Goal: Navigation & Orientation: Find specific page/section

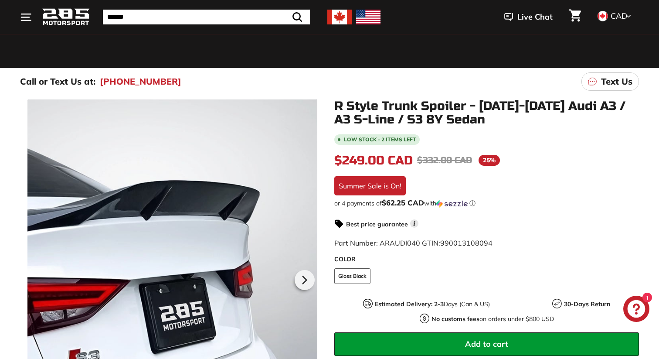
scroll to position [60, 0]
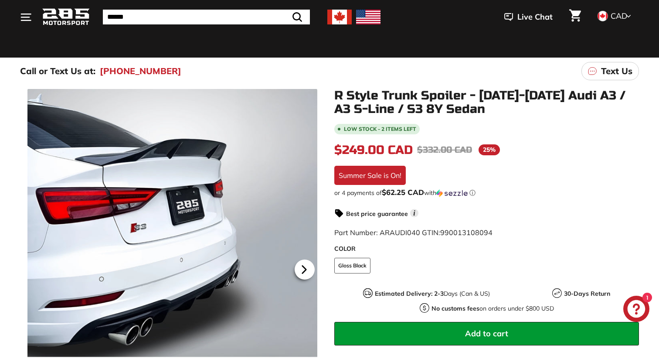
click at [303, 266] on icon at bounding box center [303, 269] width 3 height 7
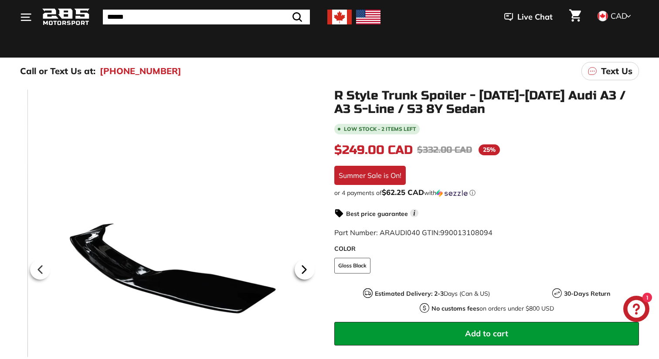
click at [310, 266] on icon at bounding box center [304, 269] width 20 height 20
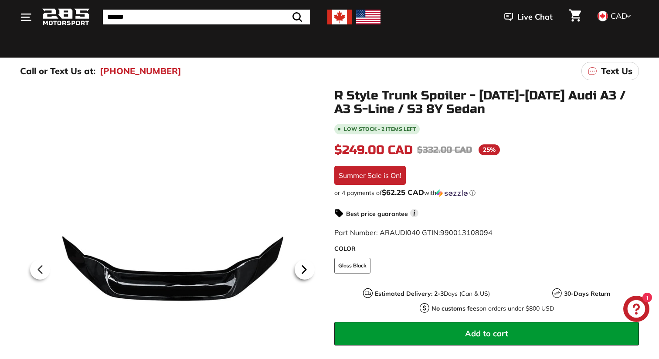
click at [310, 266] on icon at bounding box center [304, 269] width 20 height 20
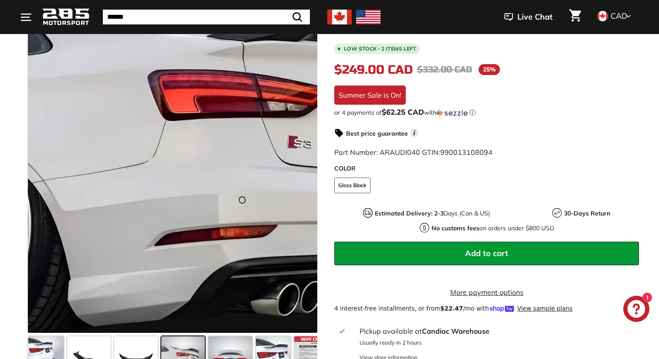
scroll to position [309, 0]
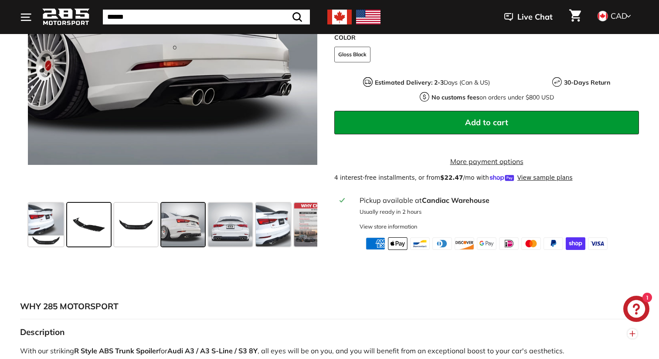
click at [106, 228] on span at bounding box center [89, 225] width 44 height 44
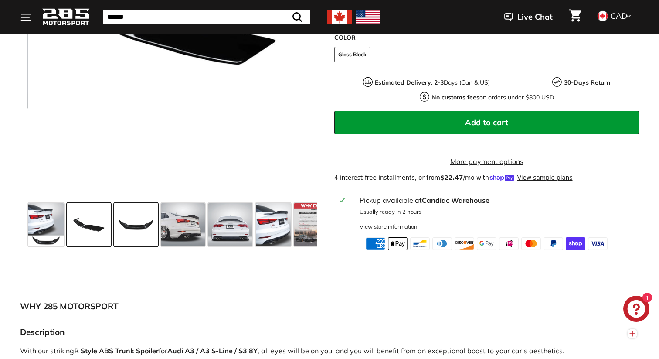
click at [130, 228] on span at bounding box center [136, 225] width 44 height 44
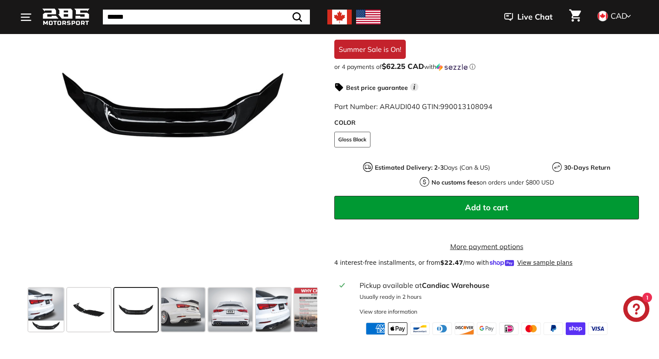
scroll to position [217, 0]
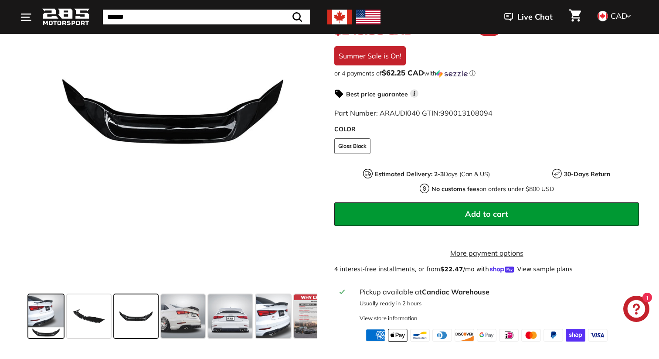
click at [48, 314] on span at bounding box center [45, 316] width 35 height 44
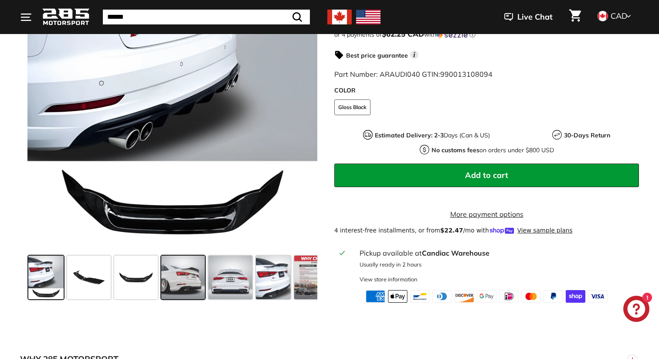
scroll to position [257, 0]
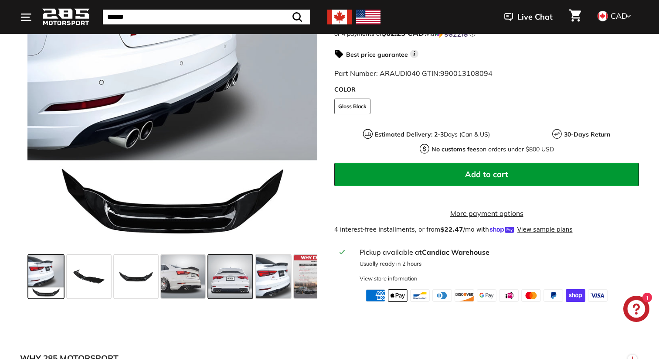
click at [221, 273] on span at bounding box center [230, 277] width 44 height 44
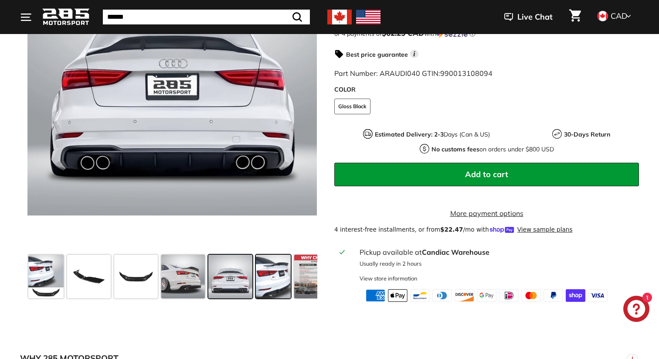
click at [271, 279] on span at bounding box center [273, 277] width 35 height 44
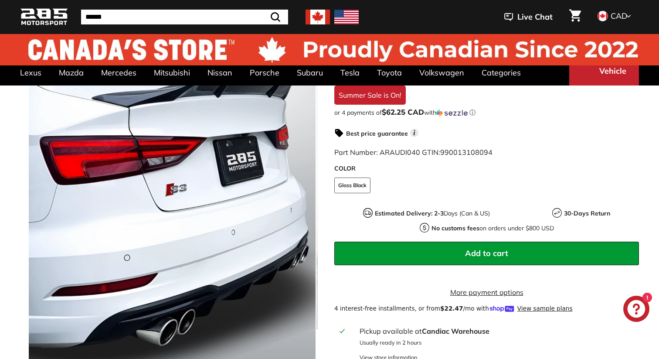
scroll to position [0, 0]
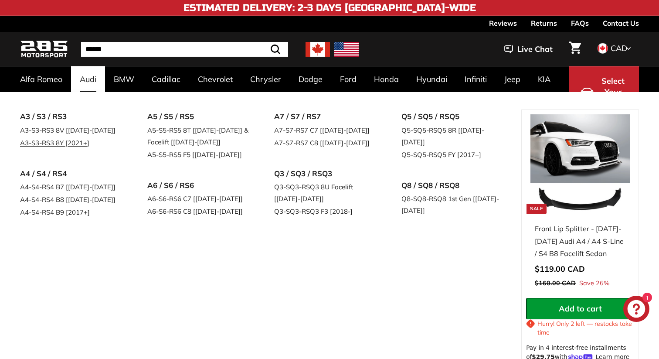
click at [82, 139] on link "A3-S3-RS3 8Y [2021+]" at bounding box center [71, 142] width 103 height 13
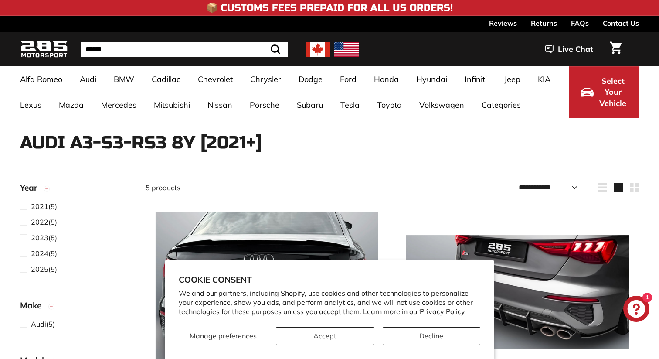
select select "**********"
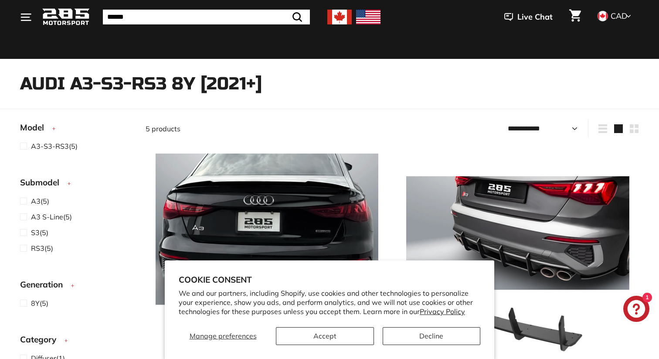
scroll to position [196, 0]
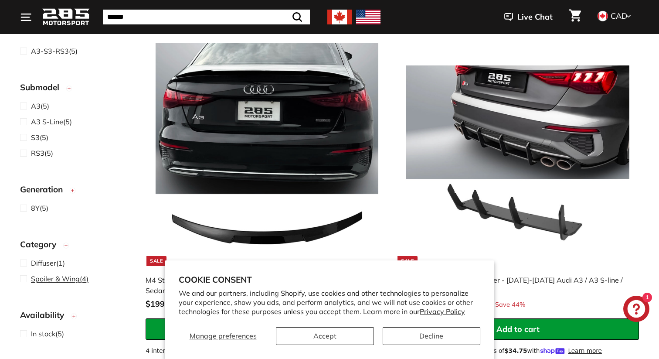
click at [31, 281] on span at bounding box center [25, 278] width 11 height 10
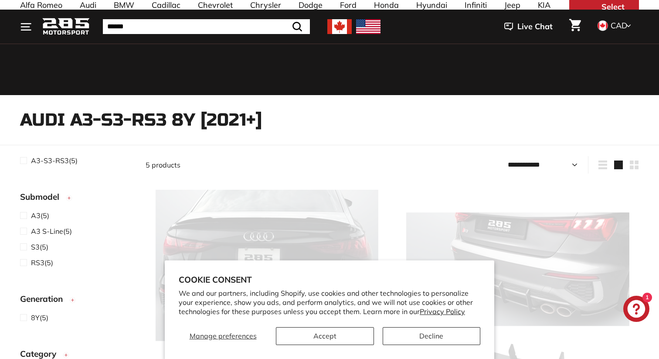
scroll to position [22, 0]
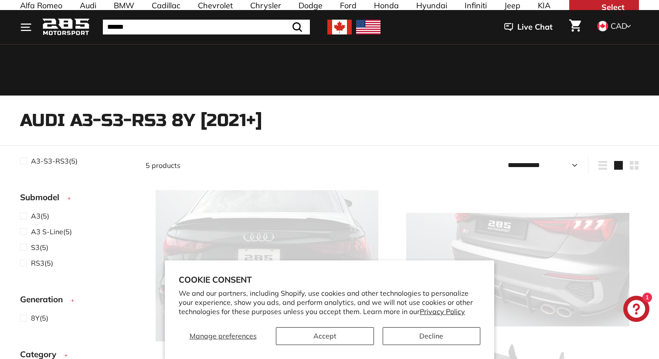
select select "**********"
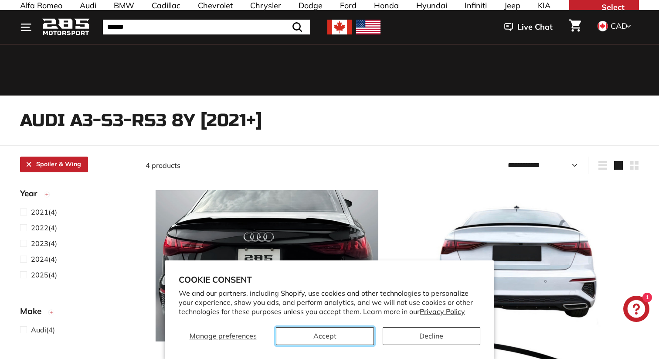
click at [369, 335] on button "Accept" at bounding box center [325, 336] width 98 height 18
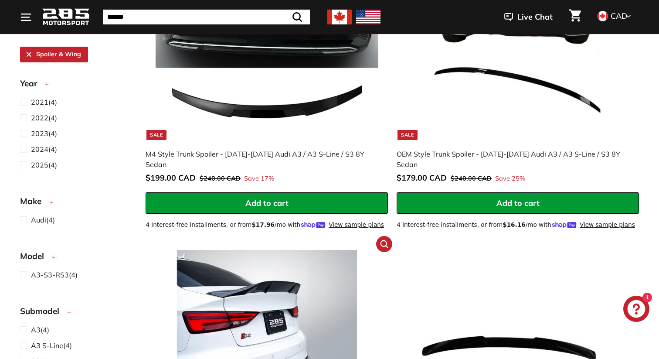
scroll to position [0, 0]
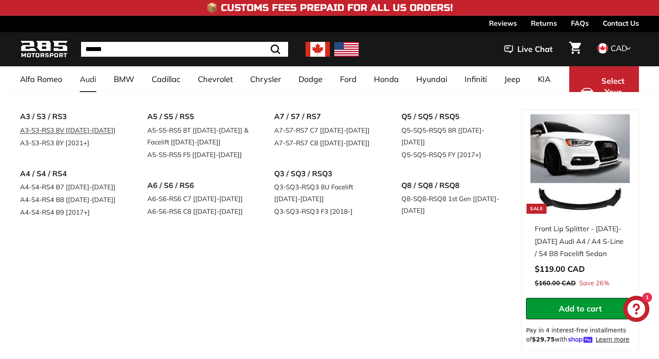
click at [90, 125] on link "A3-S3-RS3 8V [[DATE]-[DATE]]" at bounding box center [71, 130] width 103 height 13
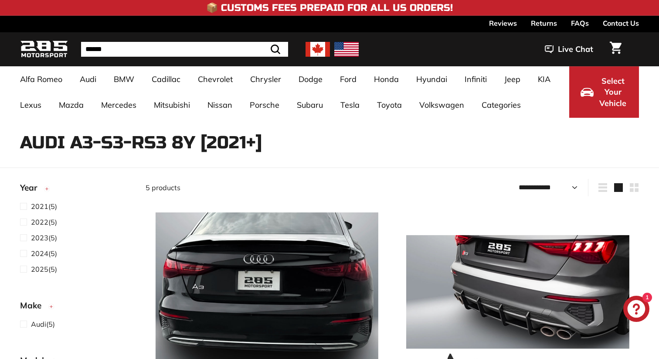
select select "**********"
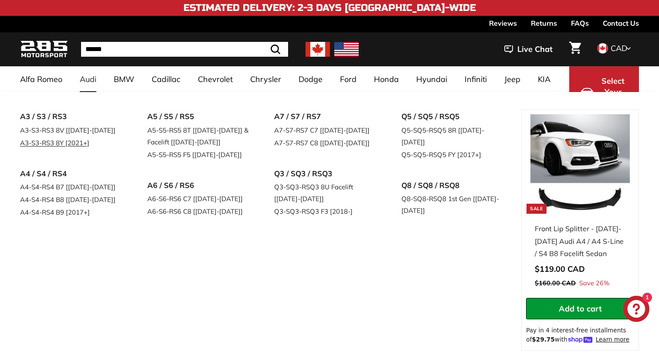
click at [68, 141] on link "A3-S3-RS3 8Y [2021+]" at bounding box center [71, 142] width 103 height 13
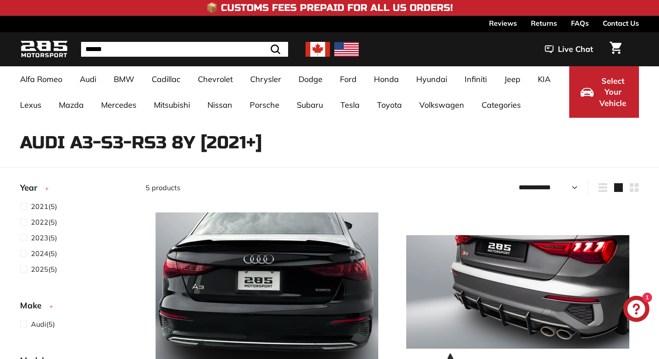
select select "**********"
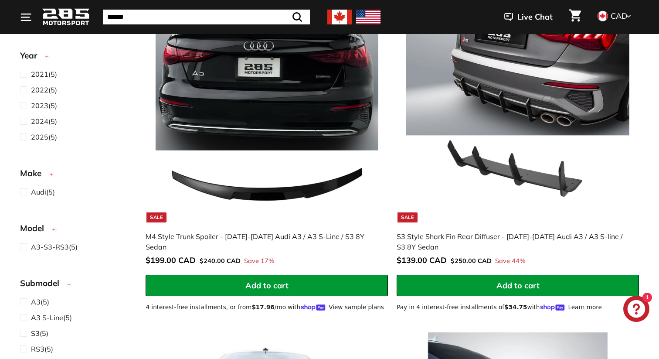
scroll to position [214, 0]
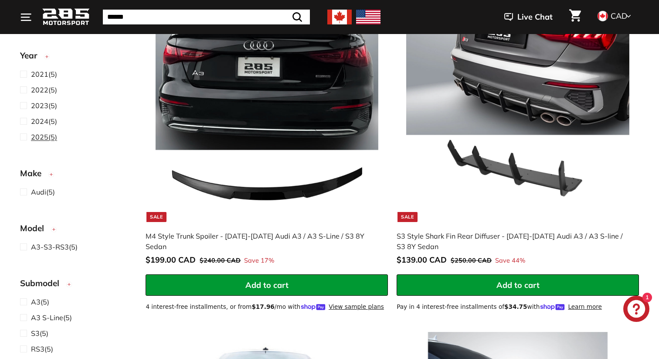
click at [24, 136] on span at bounding box center [25, 137] width 11 height 10
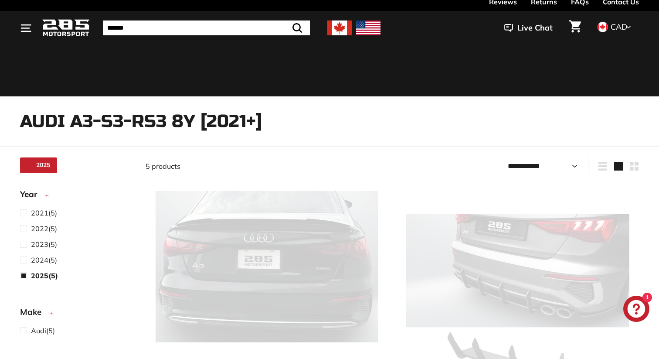
select select "**********"
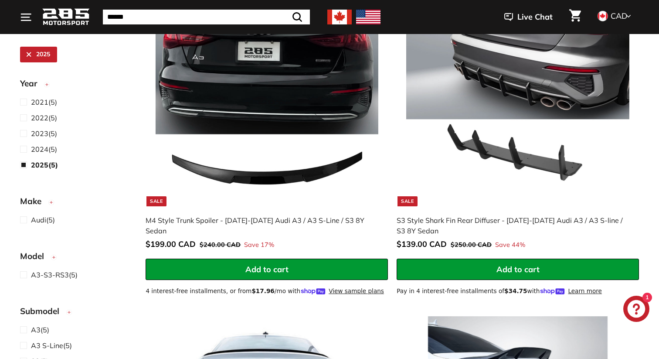
scroll to position [225, 0]
